Goal: Browse casually: Explore the website without a specific task or goal

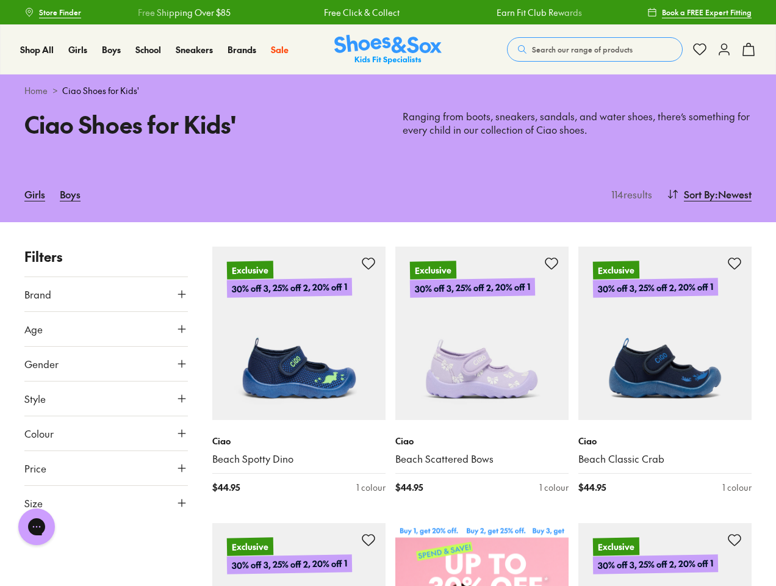
click at [388, 12] on div "Free Click & Collect" at bounding box center [360, 12] width 168 height 13
click at [595, 49] on span "Search our range of products" at bounding box center [582, 49] width 101 height 11
click at [495, 45] on button "Clear" at bounding box center [495, 45] width 38 height 22
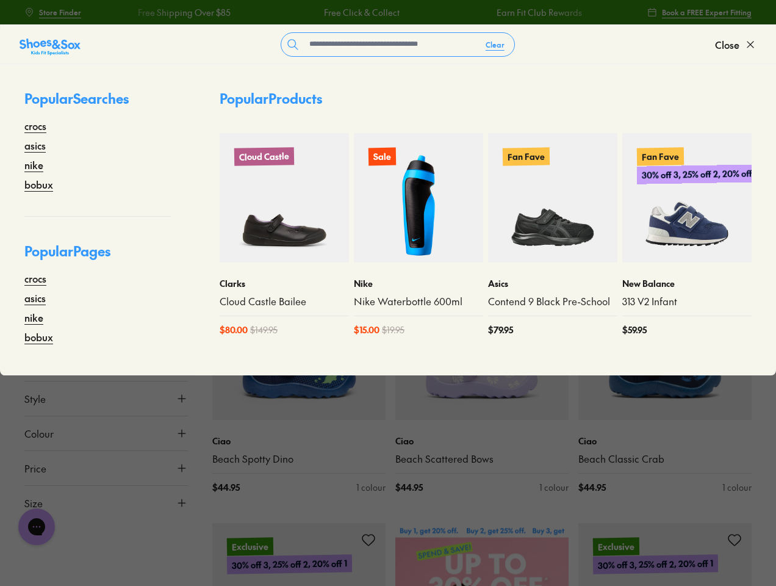
click at [736, 45] on span "Close" at bounding box center [727, 44] width 24 height 15
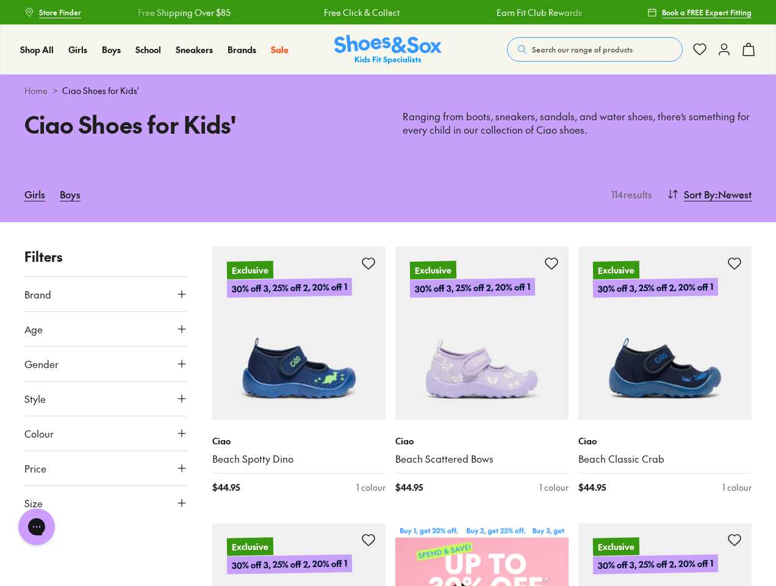
click at [749, 49] on icon at bounding box center [748, 49] width 15 height 15
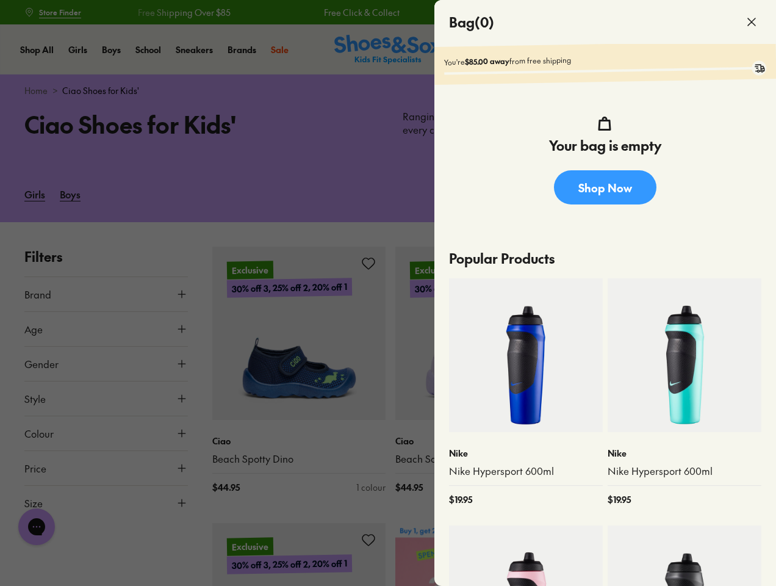
click at [708, 194] on div at bounding box center [388, 293] width 776 height 586
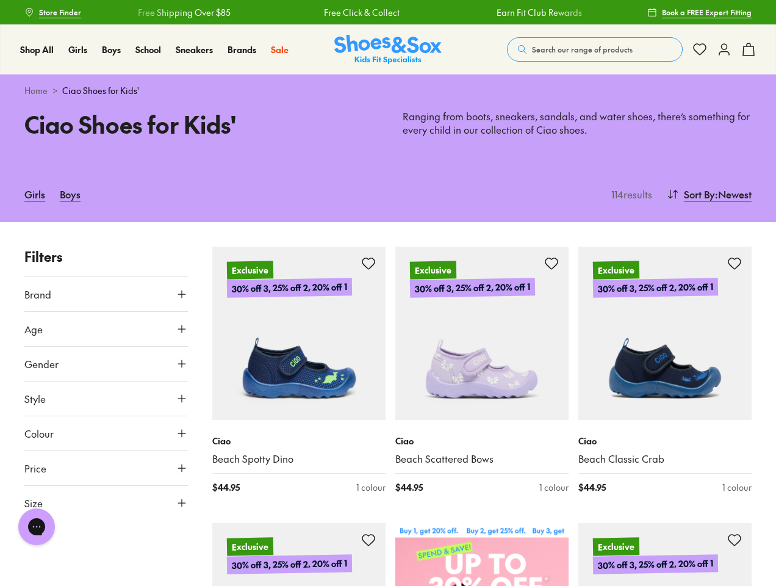
click at [106, 294] on button "Brand" at bounding box center [106, 294] width 164 height 34
click at [106, 375] on button "Age" at bounding box center [106, 392] width 164 height 34
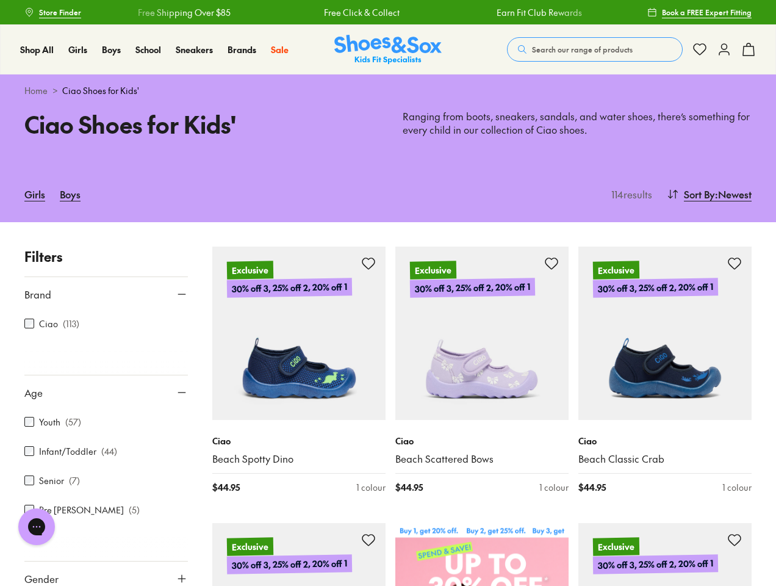
click at [106, 364] on div at bounding box center [106, 362] width 164 height 24
